Goal: Find specific page/section: Find specific page/section

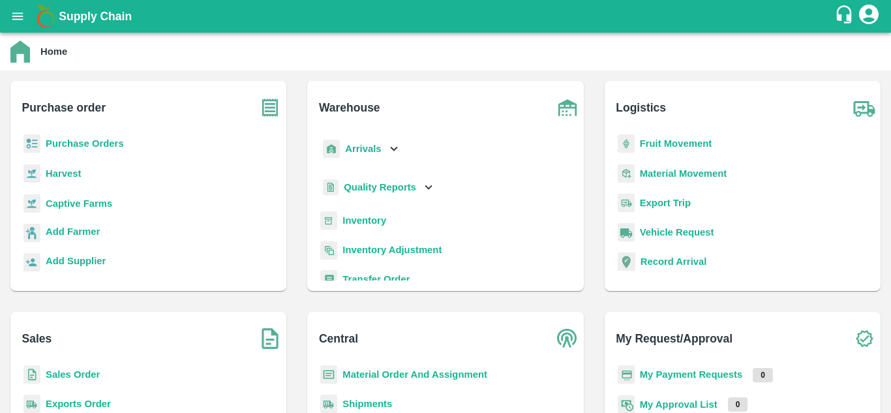
click at [83, 148] on b "Purchase Orders" at bounding box center [85, 143] width 78 height 10
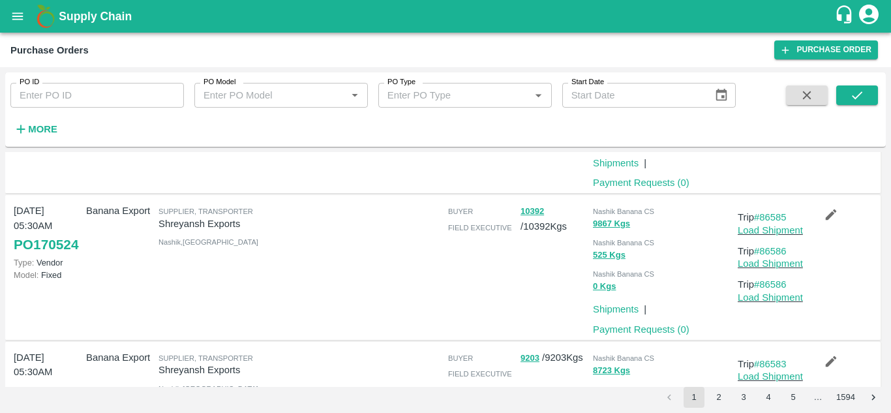
scroll to position [130, 0]
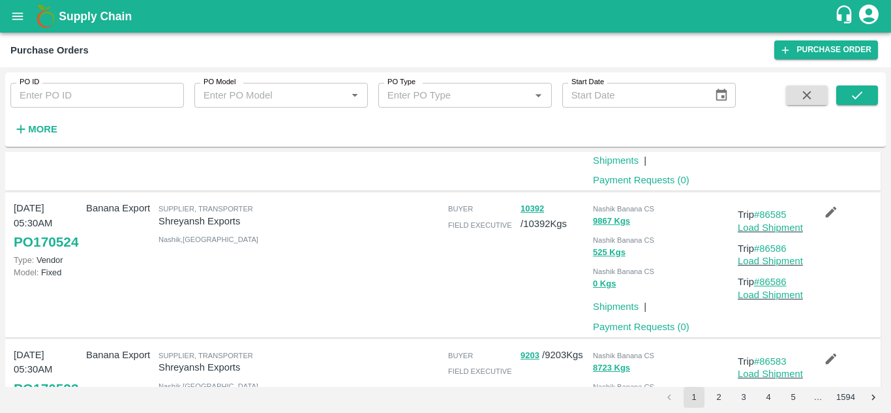
click at [773, 286] on link "#86586" at bounding box center [770, 281] width 33 height 10
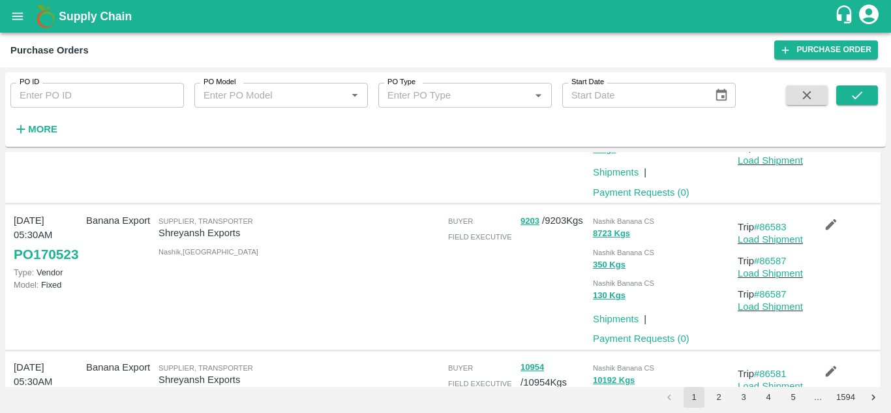
scroll to position [265, 0]
click at [780, 299] on p "Load Shipment" at bounding box center [770, 306] width 67 height 14
click at [773, 294] on link "#86587" at bounding box center [770, 293] width 33 height 10
click at [780, 291] on link "#86587" at bounding box center [770, 293] width 33 height 10
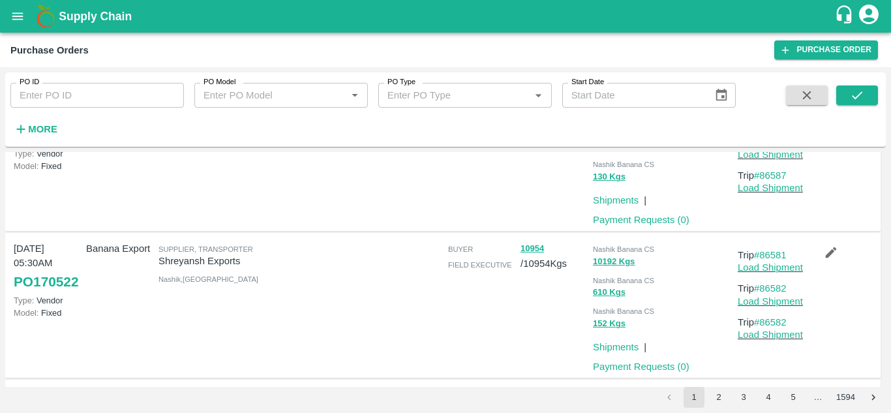
scroll to position [384, 0]
click at [781, 325] on link "#86582" at bounding box center [770, 321] width 33 height 10
click at [774, 323] on link "#86578" at bounding box center [770, 321] width 33 height 10
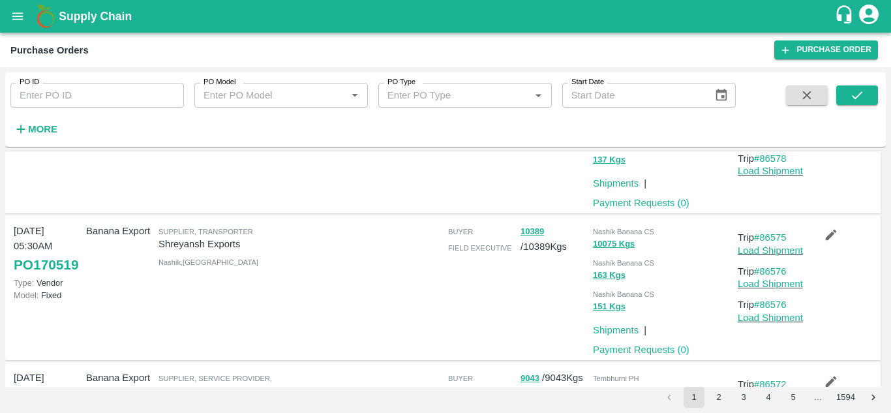
scroll to position [694, 0]
click at [782, 303] on link "#86576" at bounding box center [770, 304] width 33 height 10
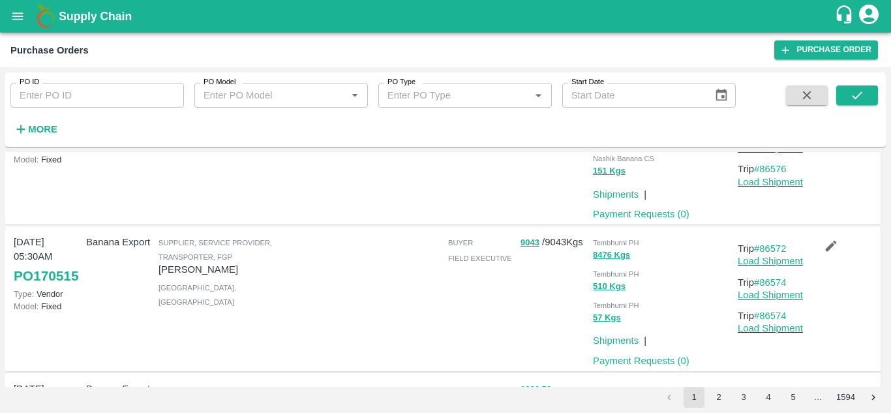
scroll to position [831, 0]
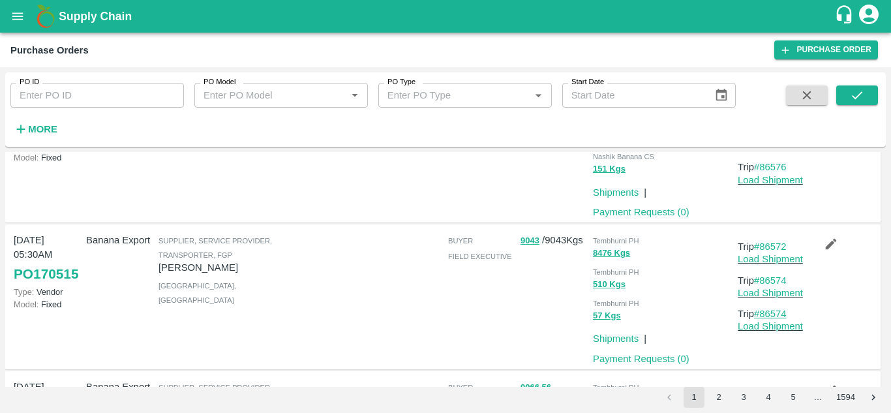
click at [777, 314] on link "#86574" at bounding box center [770, 313] width 33 height 10
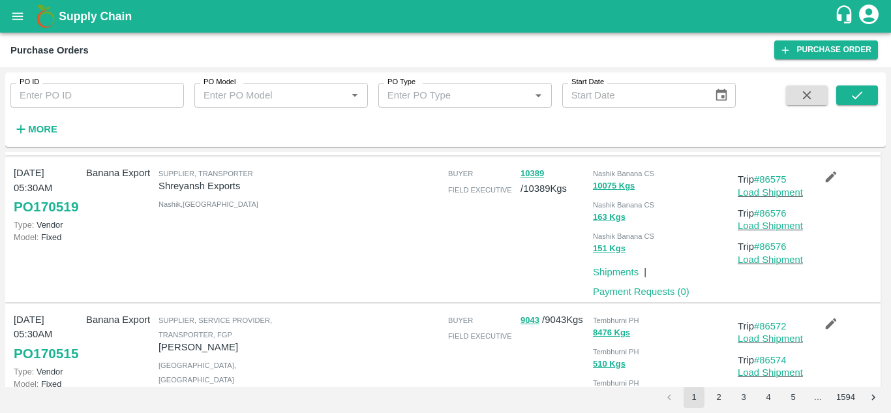
scroll to position [751, 0]
click at [774, 248] on link "#86576" at bounding box center [770, 247] width 33 height 10
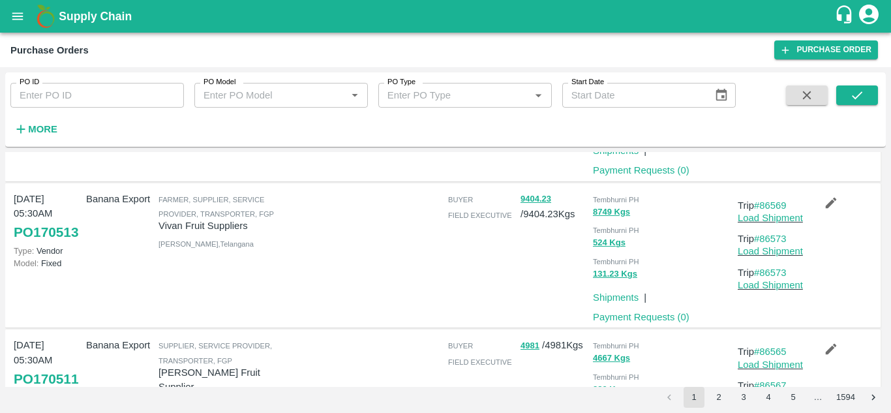
scroll to position [1267, 0]
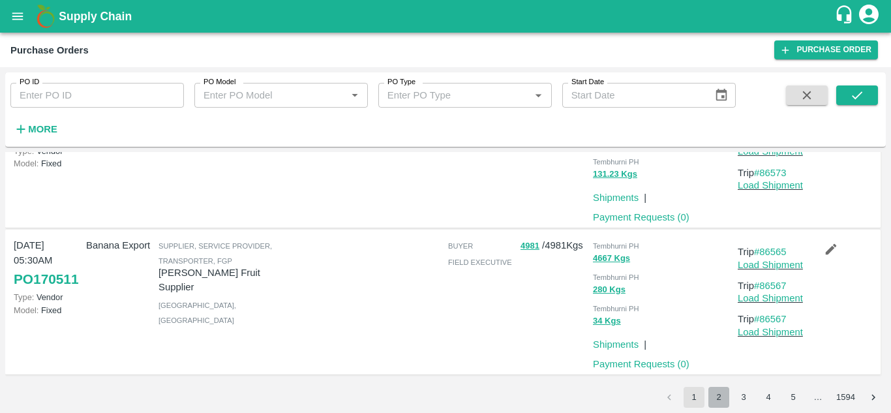
click at [717, 398] on button "2" at bounding box center [718, 397] width 21 height 21
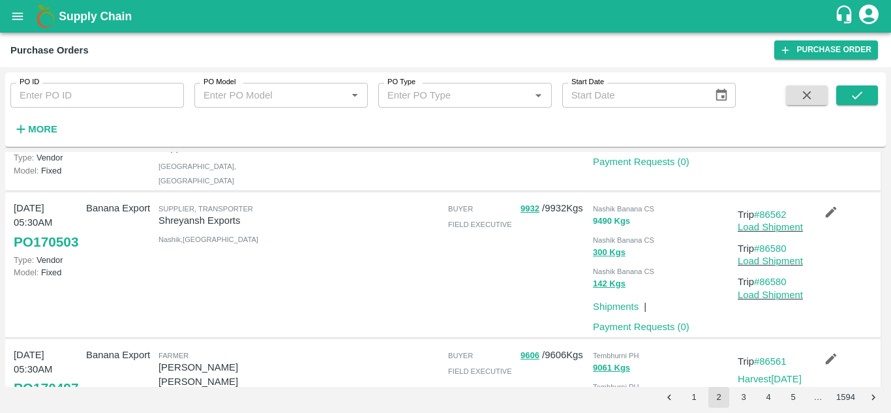
scroll to position [124, 0]
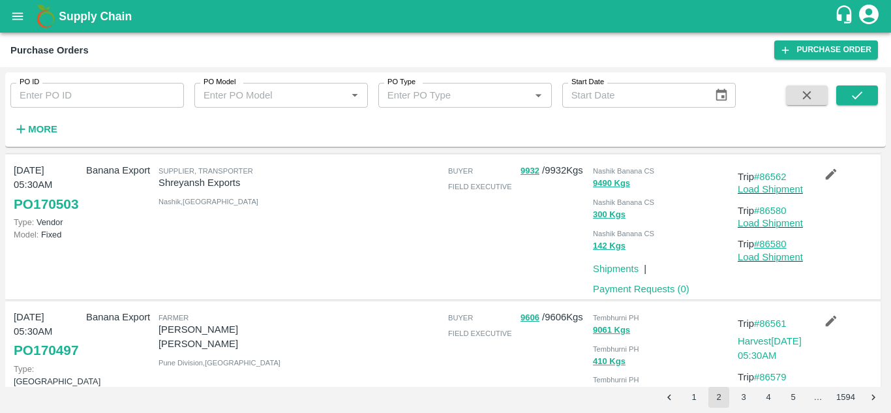
click at [779, 249] on link "#86580" at bounding box center [770, 244] width 33 height 10
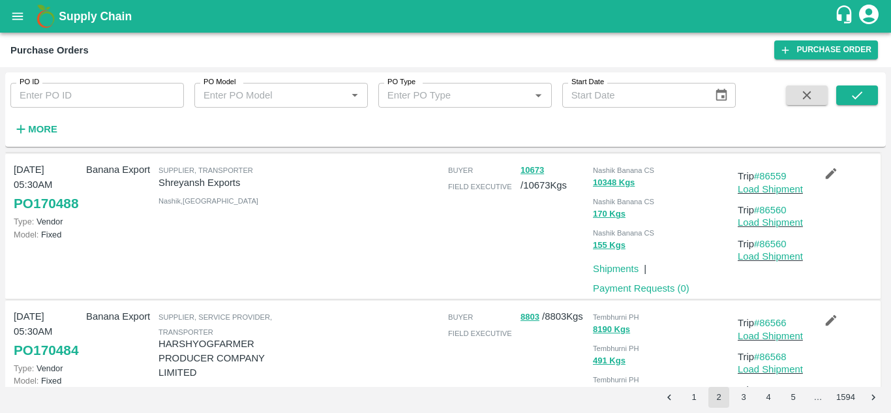
scroll to position [452, 0]
click at [782, 248] on link "#86560" at bounding box center [770, 242] width 33 height 10
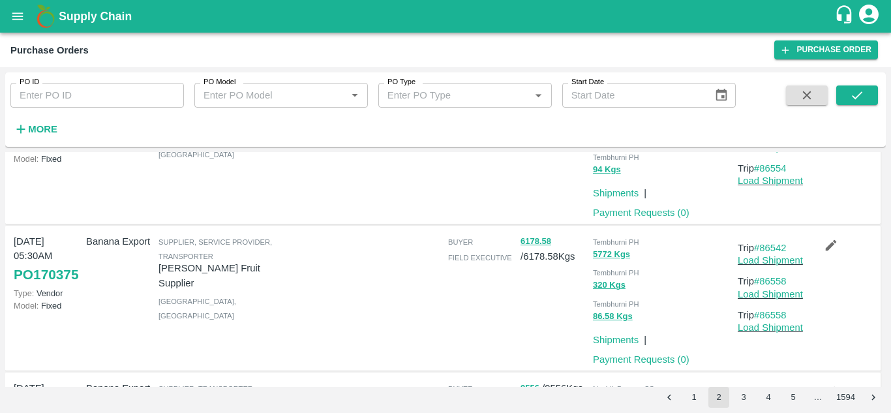
scroll to position [814, 0]
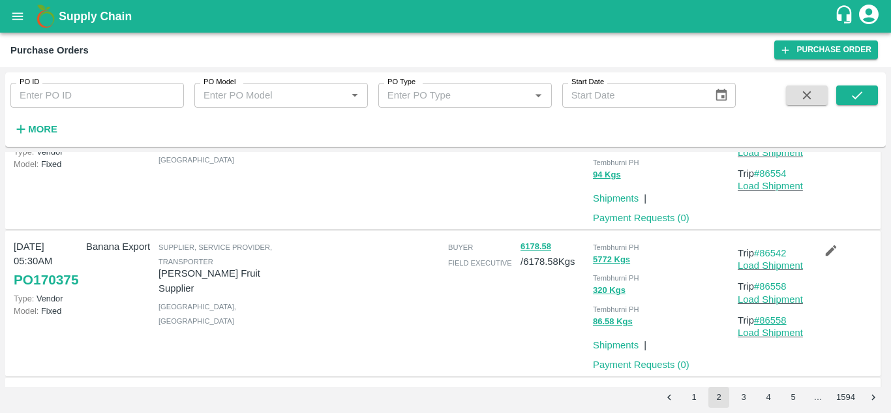
click at [781, 325] on link "#86558" at bounding box center [770, 320] width 33 height 10
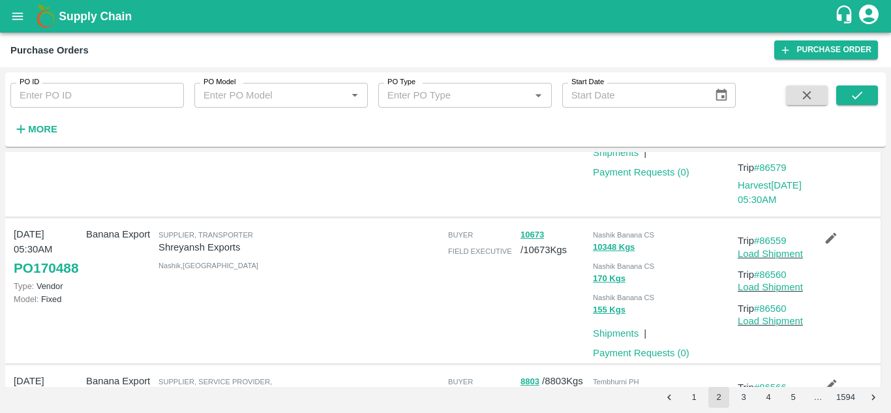
scroll to position [386, 0]
click at [769, 314] on link "#86560" at bounding box center [770, 309] width 33 height 10
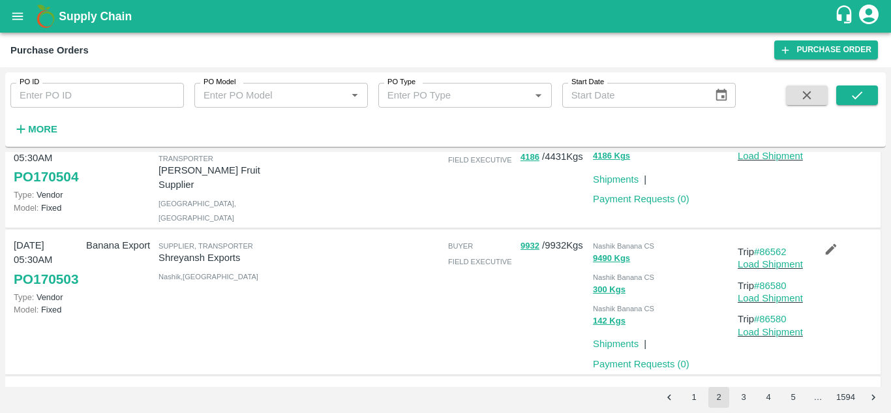
scroll to position [0, 0]
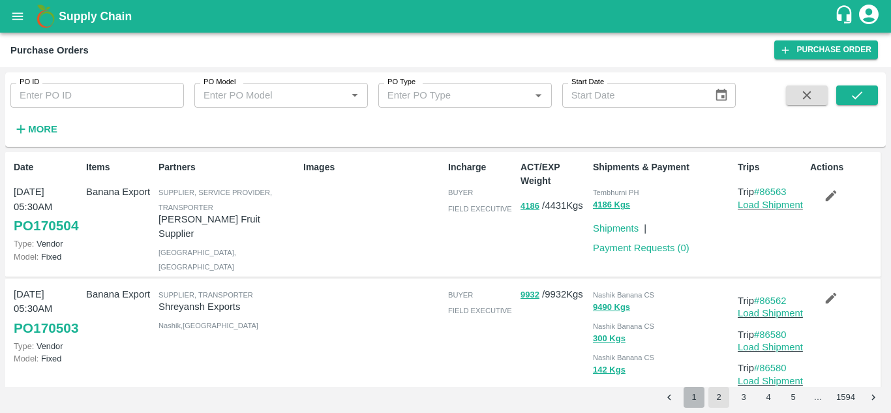
click at [692, 402] on button "1" at bounding box center [693, 397] width 21 height 21
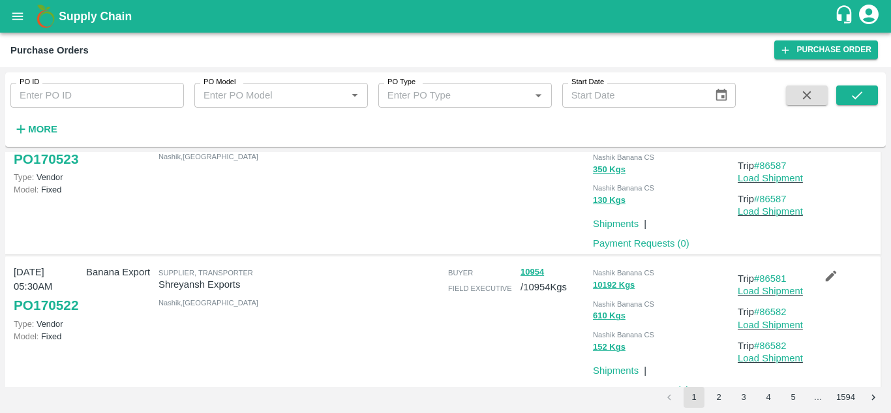
scroll to position [361, 0]
click at [776, 347] on link "#86582" at bounding box center [770, 345] width 33 height 10
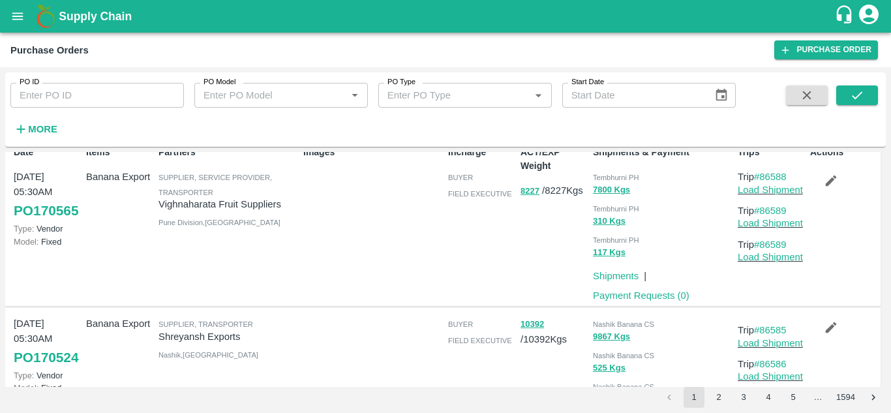
scroll to position [0, 0]
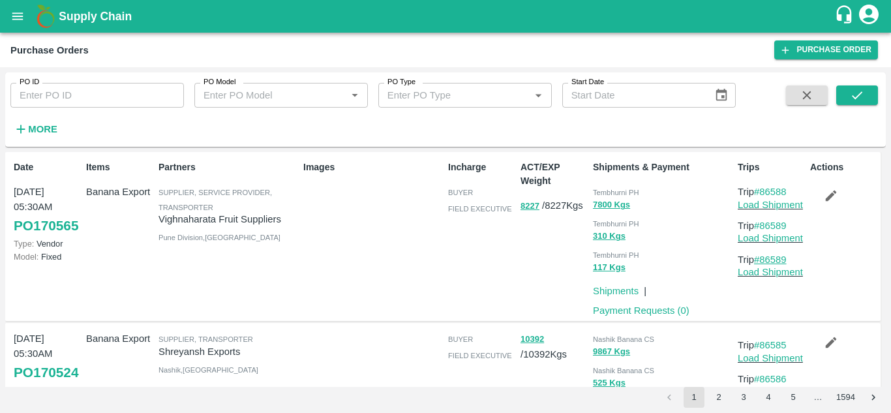
click at [778, 258] on link "#86589" at bounding box center [770, 259] width 33 height 10
click at [775, 259] on link "#86589" at bounding box center [770, 259] width 33 height 10
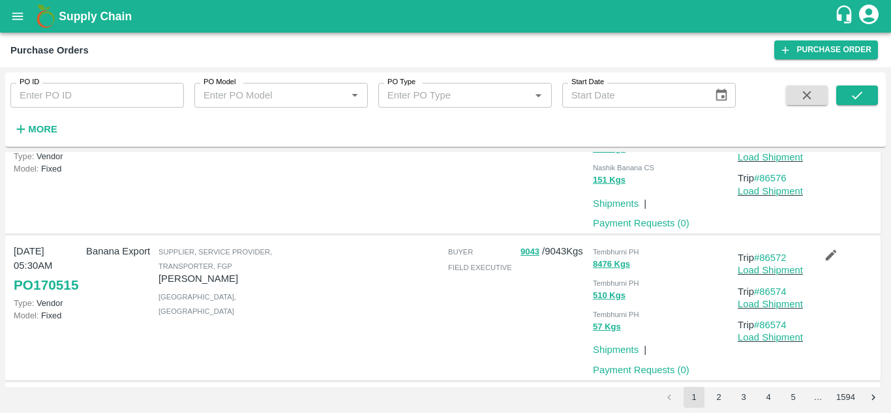
scroll to position [862, 0]
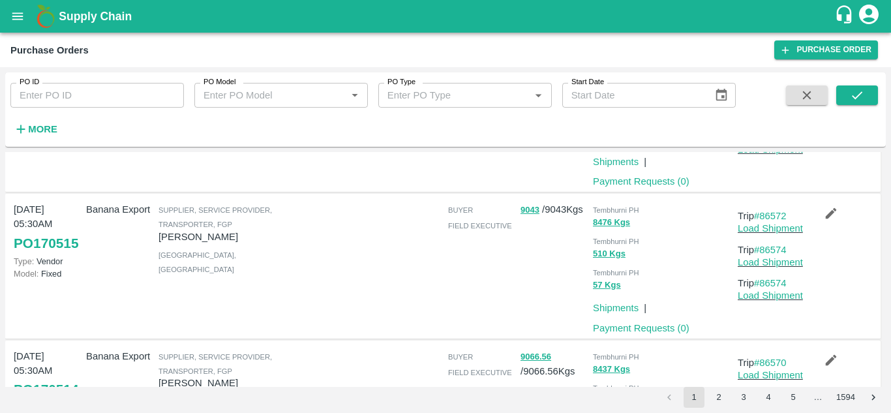
click at [777, 289] on p "Load Shipment" at bounding box center [770, 295] width 67 height 14
click at [768, 288] on link "#86574" at bounding box center [770, 283] width 33 height 10
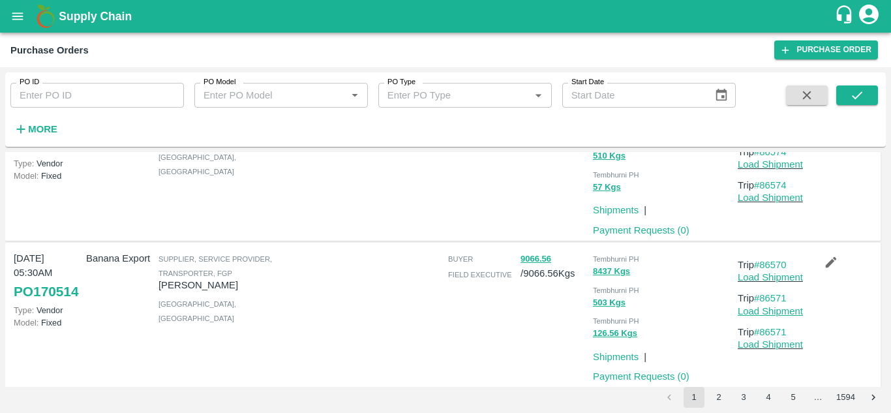
scroll to position [974, 0]
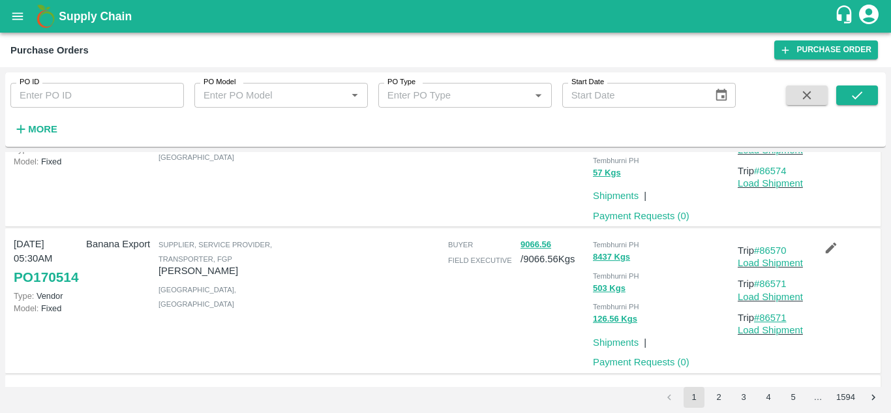
click at [776, 315] on link "#86571" at bounding box center [770, 317] width 33 height 10
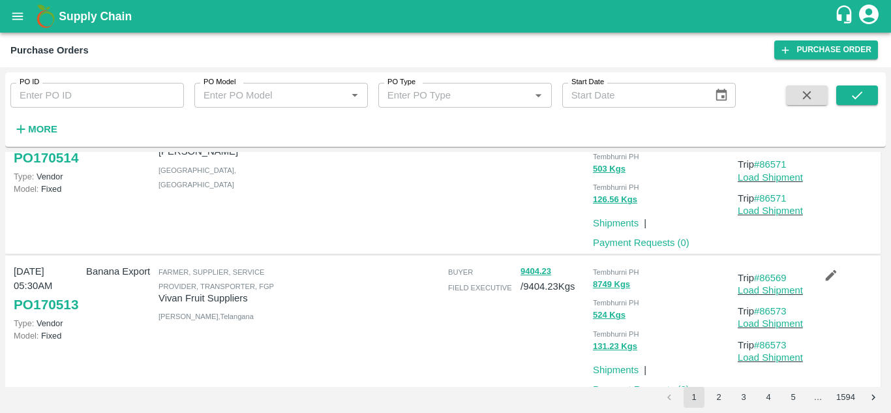
scroll to position [1142, 0]
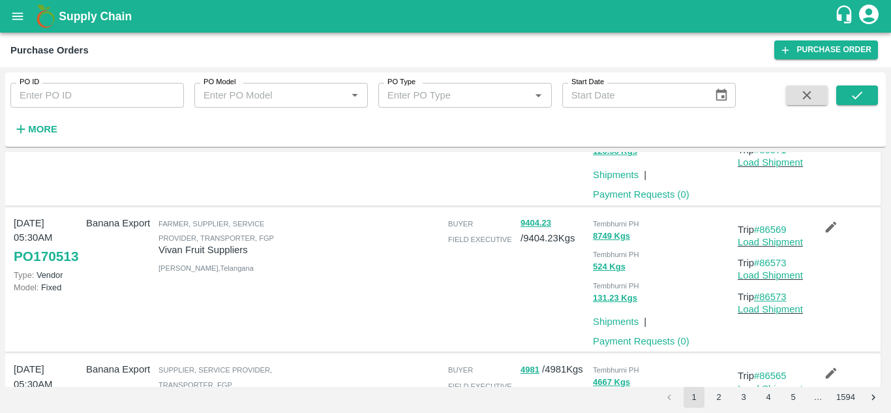
click at [777, 297] on link "#86573" at bounding box center [770, 296] width 33 height 10
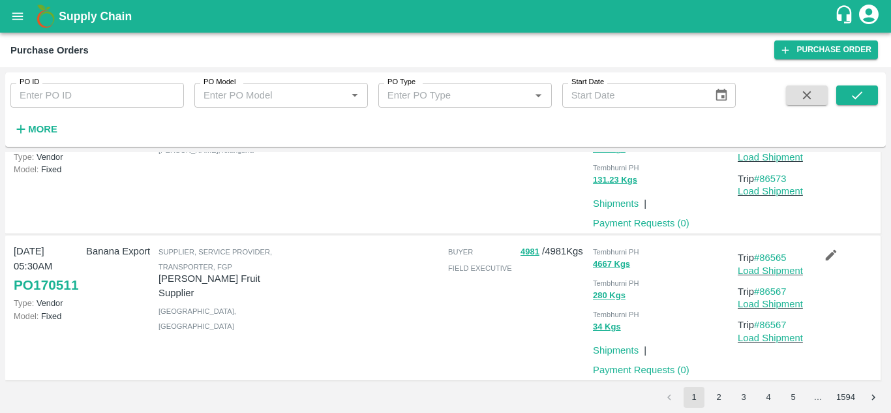
scroll to position [1267, 0]
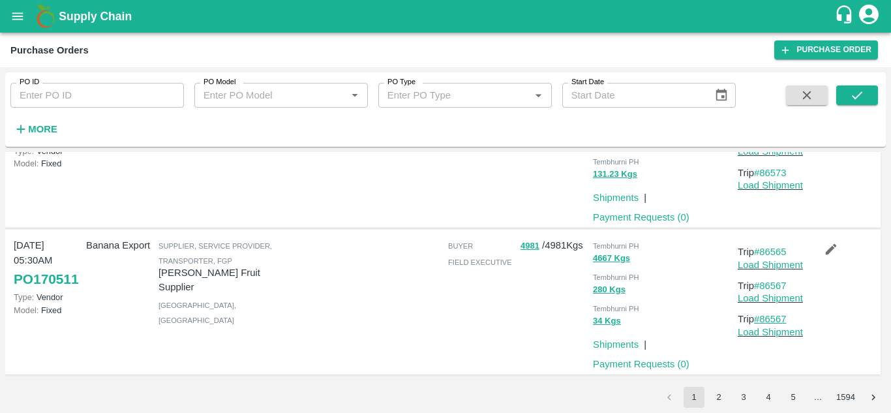
click at [780, 321] on link "#86567" at bounding box center [770, 319] width 33 height 10
click at [724, 397] on button "2" at bounding box center [718, 397] width 21 height 21
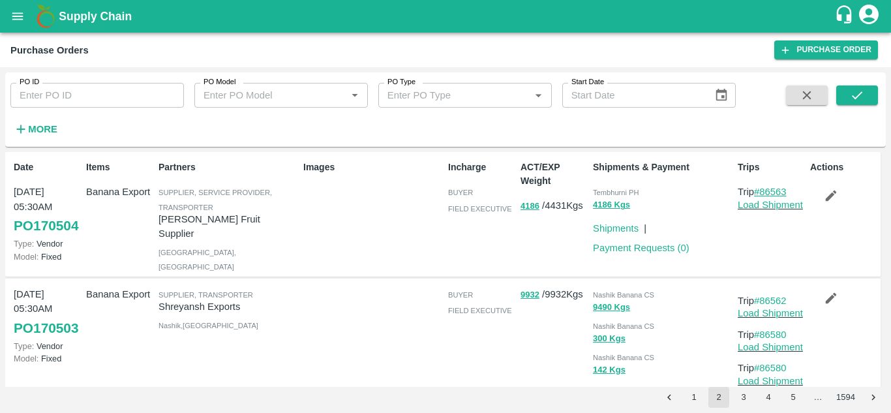
click at [773, 193] on link "#86563" at bounding box center [770, 191] width 33 height 10
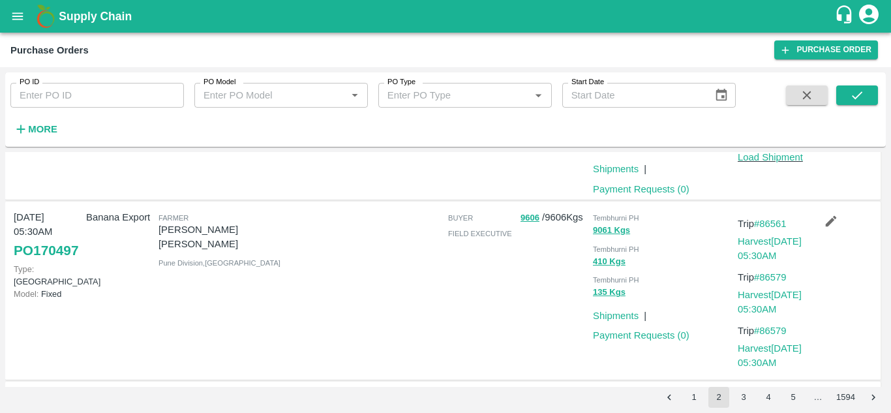
scroll to position [243, 0]
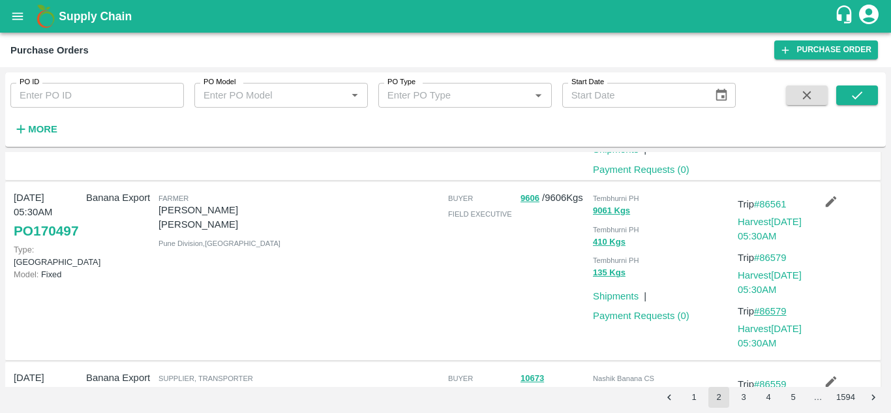
click at [776, 316] on link "#86579" at bounding box center [770, 311] width 33 height 10
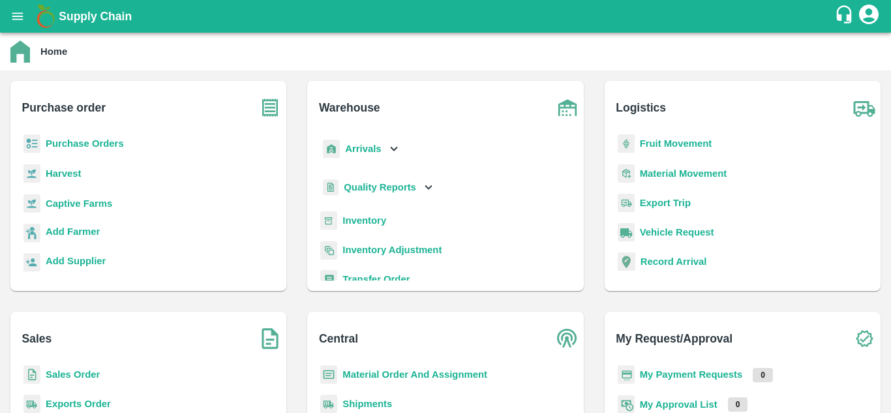
click at [93, 142] on b "Purchase Orders" at bounding box center [85, 143] width 78 height 10
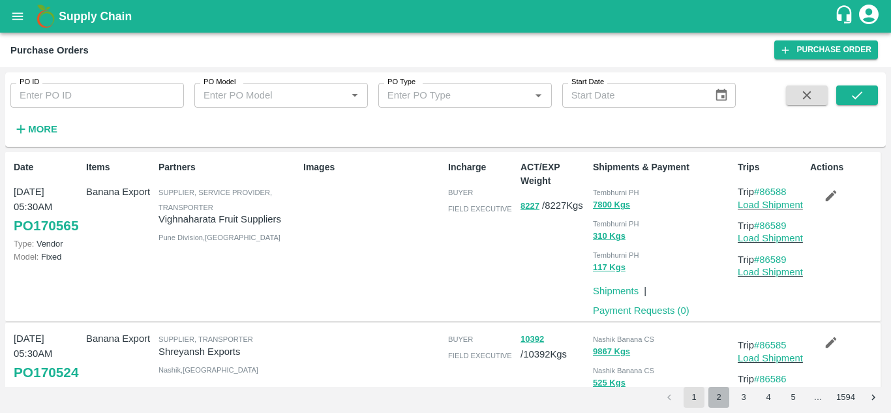
click at [719, 393] on button "2" at bounding box center [718, 397] width 21 height 21
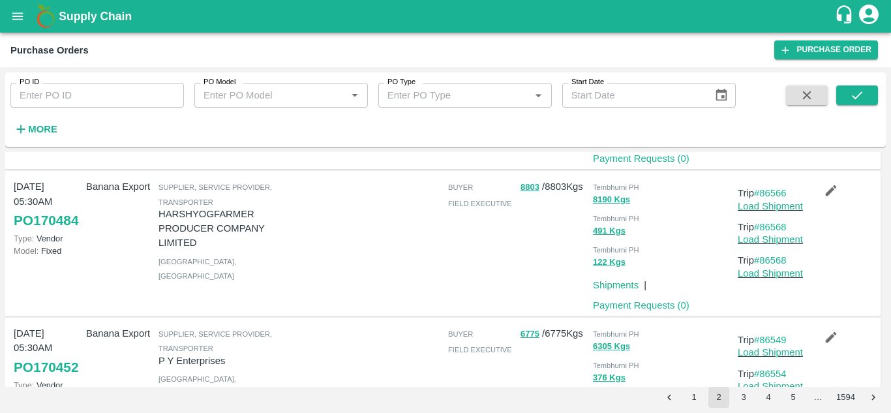
scroll to position [582, 0]
click at [771, 265] on link "#86568" at bounding box center [770, 259] width 33 height 10
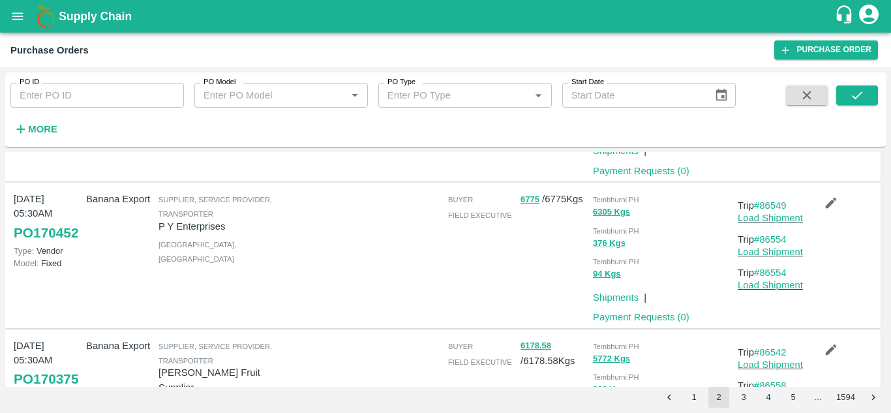
scroll to position [717, 0]
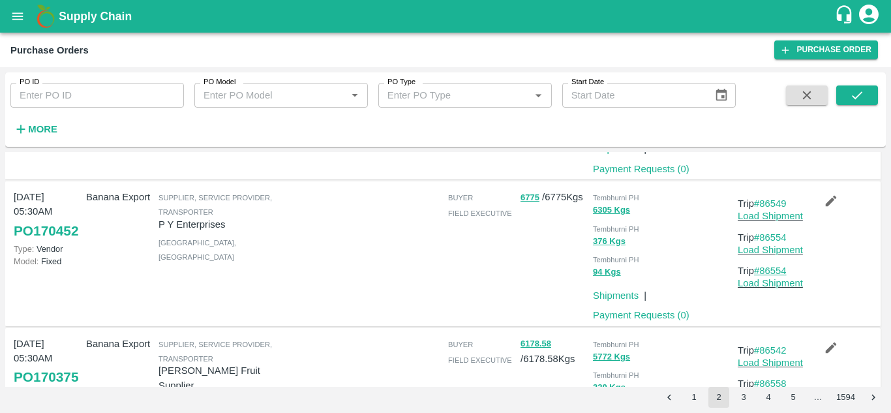
click at [776, 276] on link "#86554" at bounding box center [770, 270] width 33 height 10
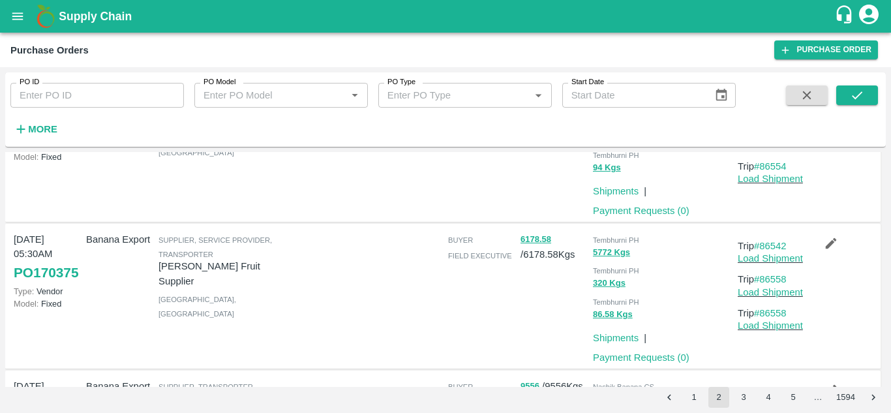
scroll to position [845, 0]
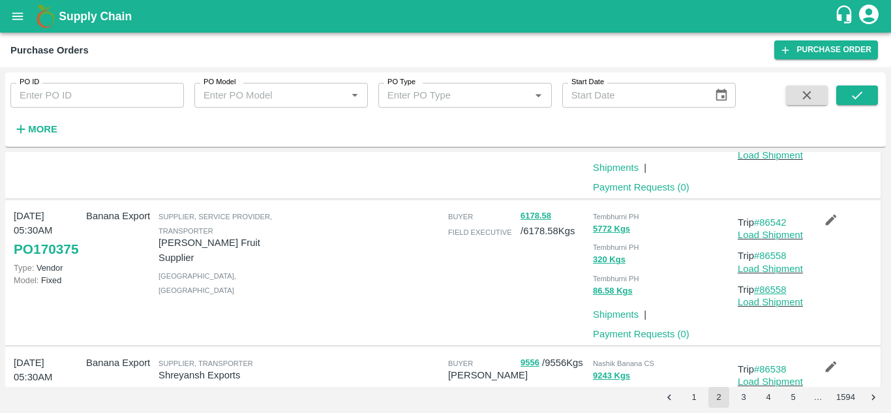
click at [786, 295] on link "#86558" at bounding box center [770, 289] width 33 height 10
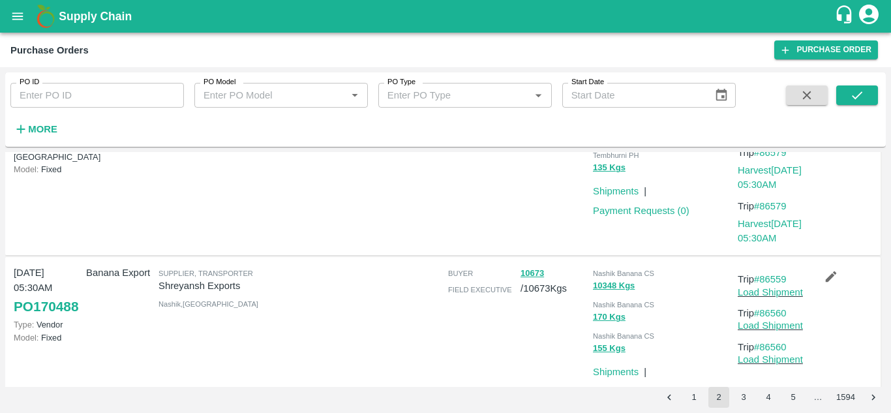
scroll to position [350, 0]
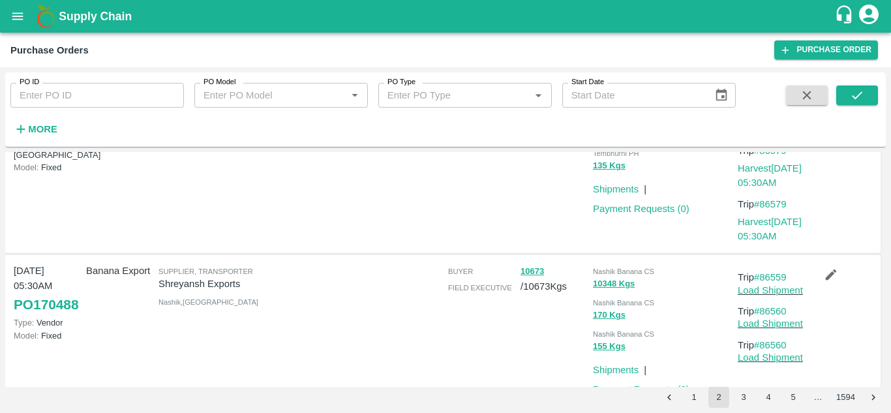
click at [777, 211] on p "Trip #86579" at bounding box center [770, 204] width 67 height 14
click at [769, 209] on link "#86579" at bounding box center [770, 204] width 33 height 10
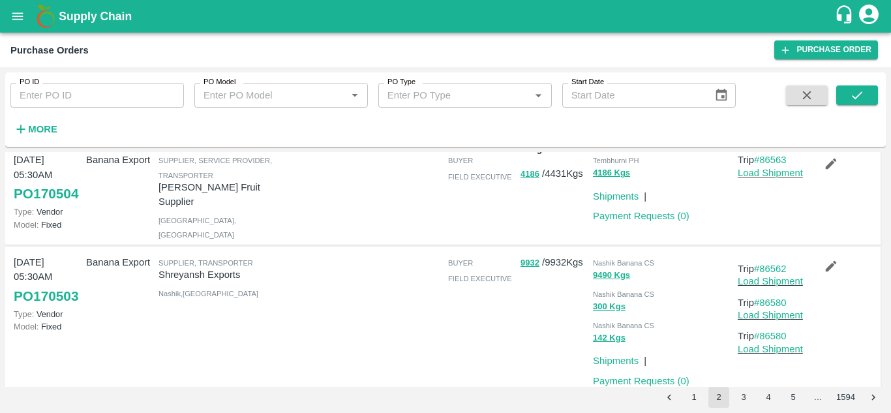
scroll to position [0, 0]
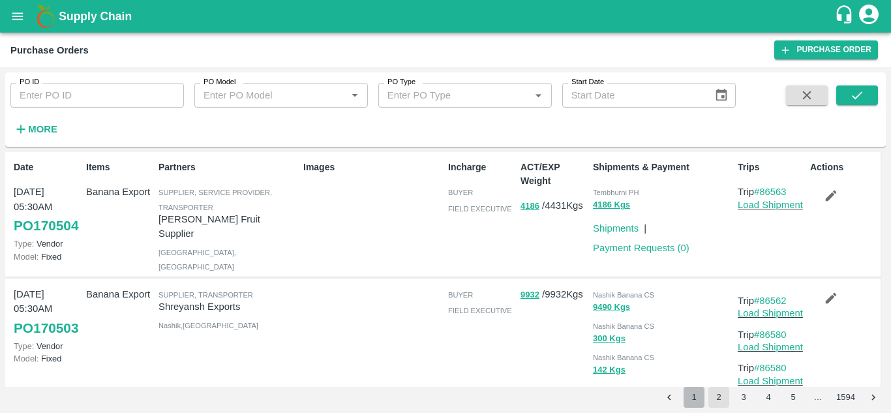
click at [694, 398] on button "1" at bounding box center [693, 397] width 21 height 21
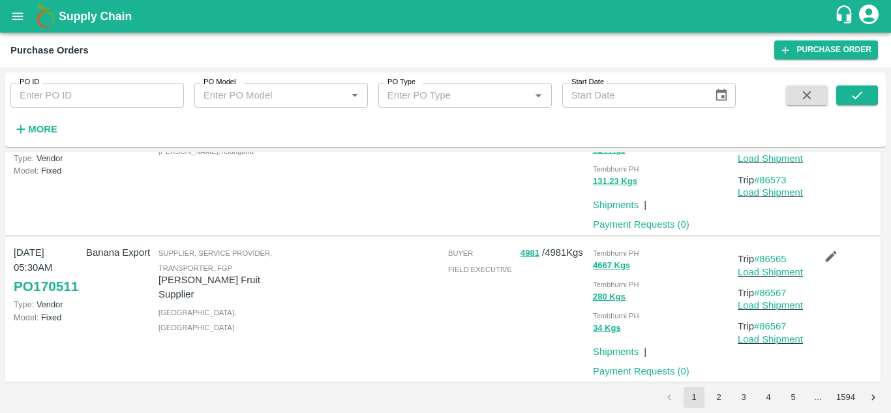
scroll to position [1259, 0]
click at [771, 329] on link "#86567" at bounding box center [770, 325] width 33 height 10
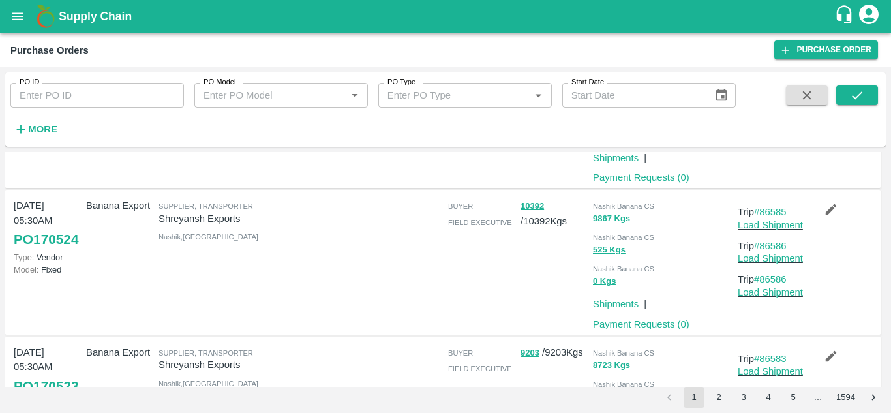
scroll to position [0, 0]
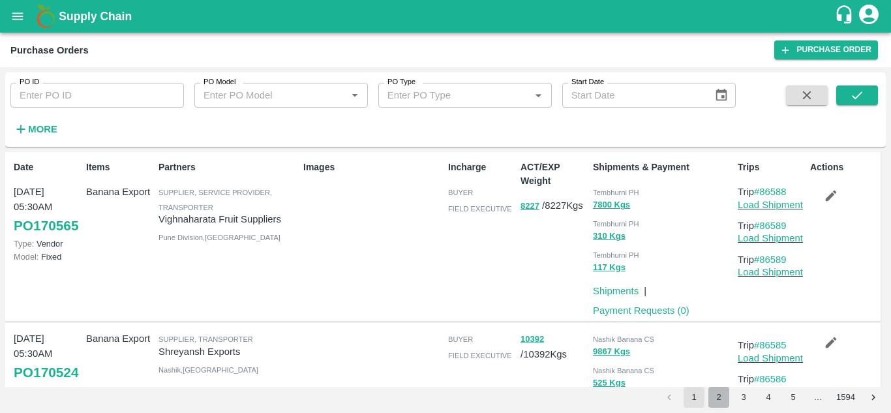
click at [714, 395] on button "2" at bounding box center [718, 397] width 21 height 21
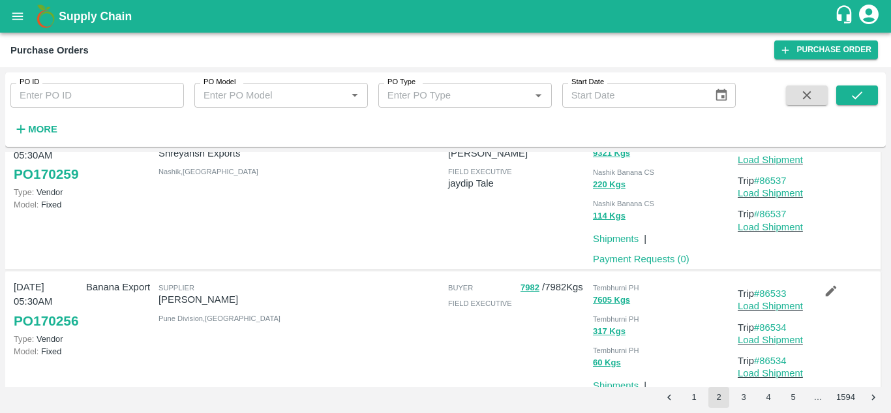
scroll to position [1214, 0]
